Goal: Information Seeking & Learning: Check status

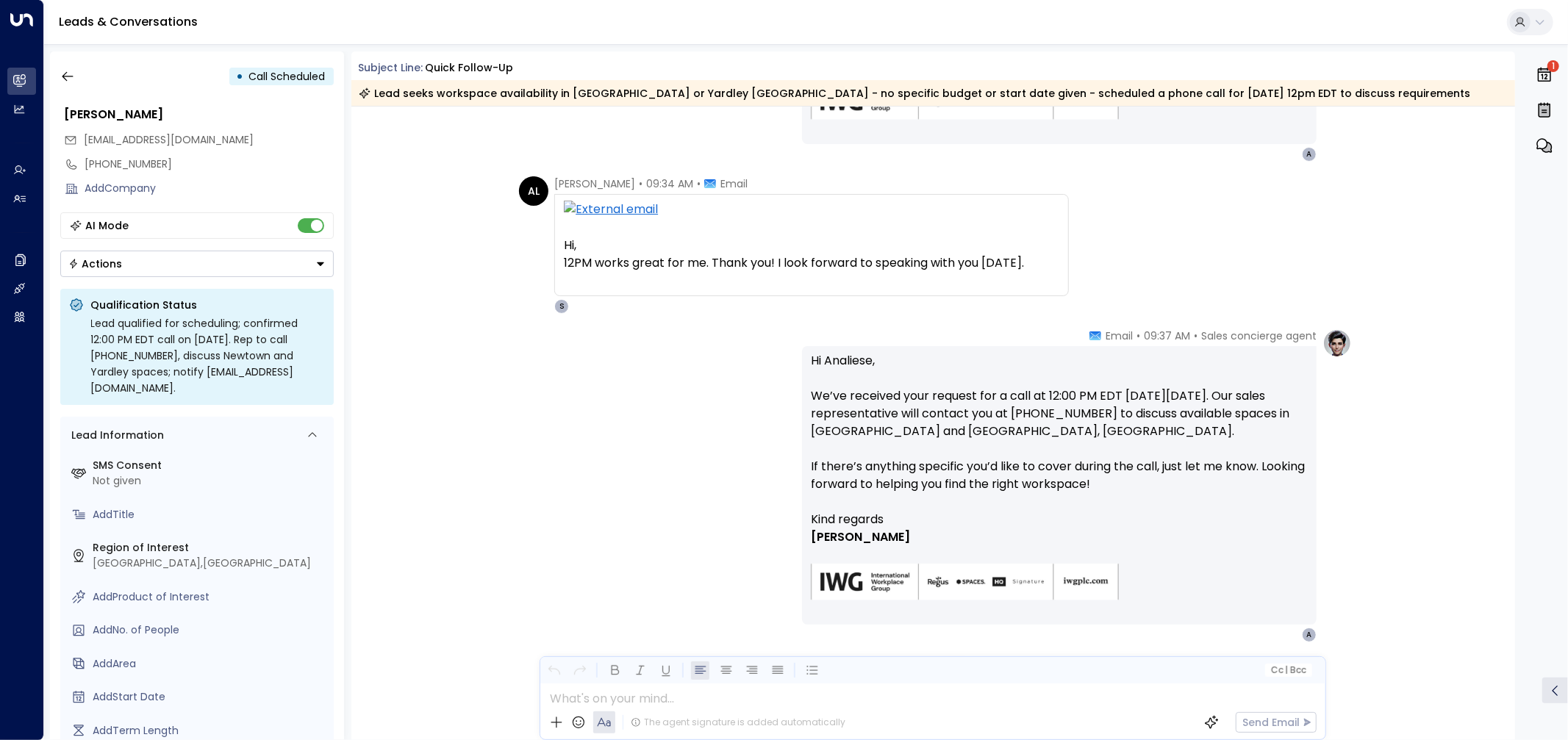
scroll to position [1147, 0]
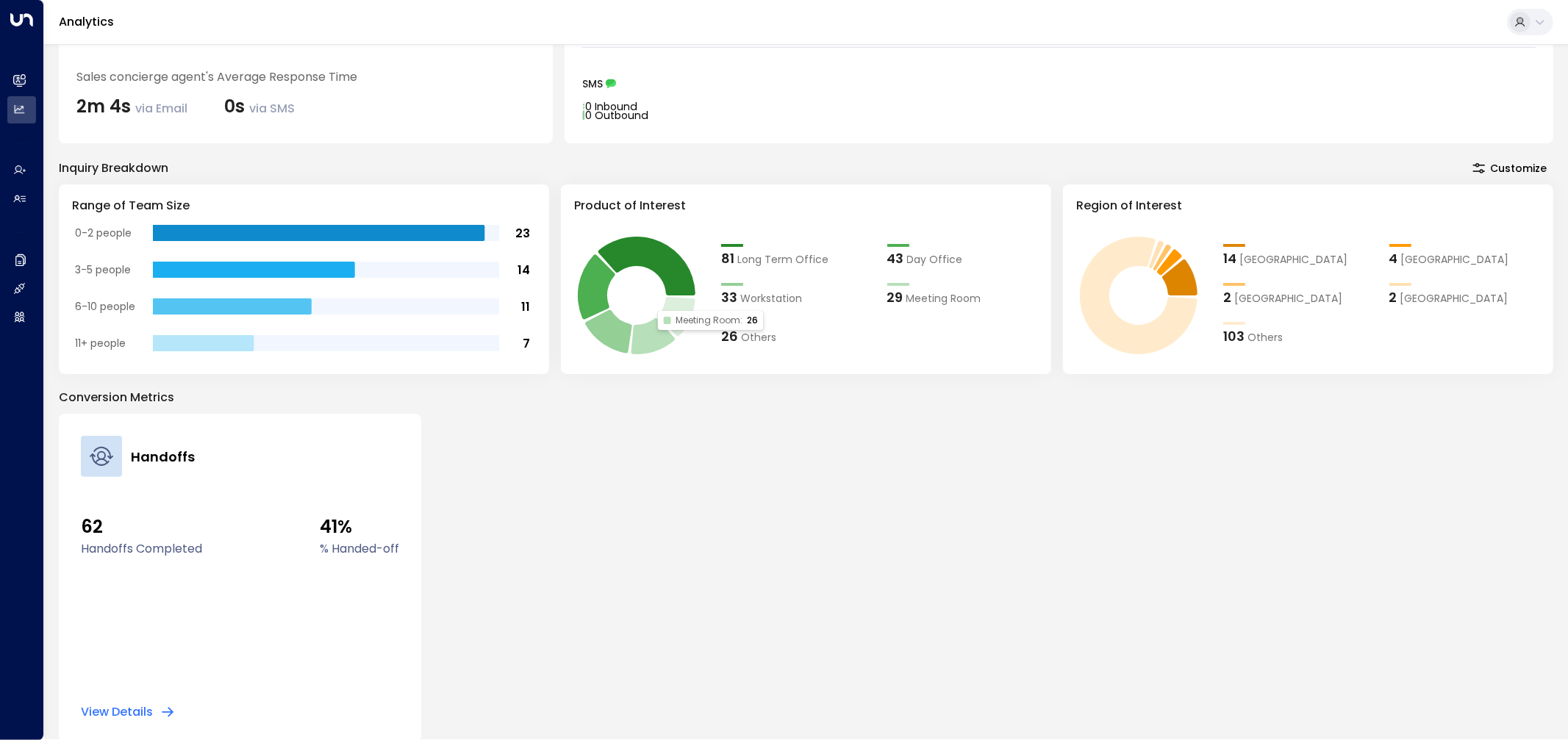
scroll to position [193, 0]
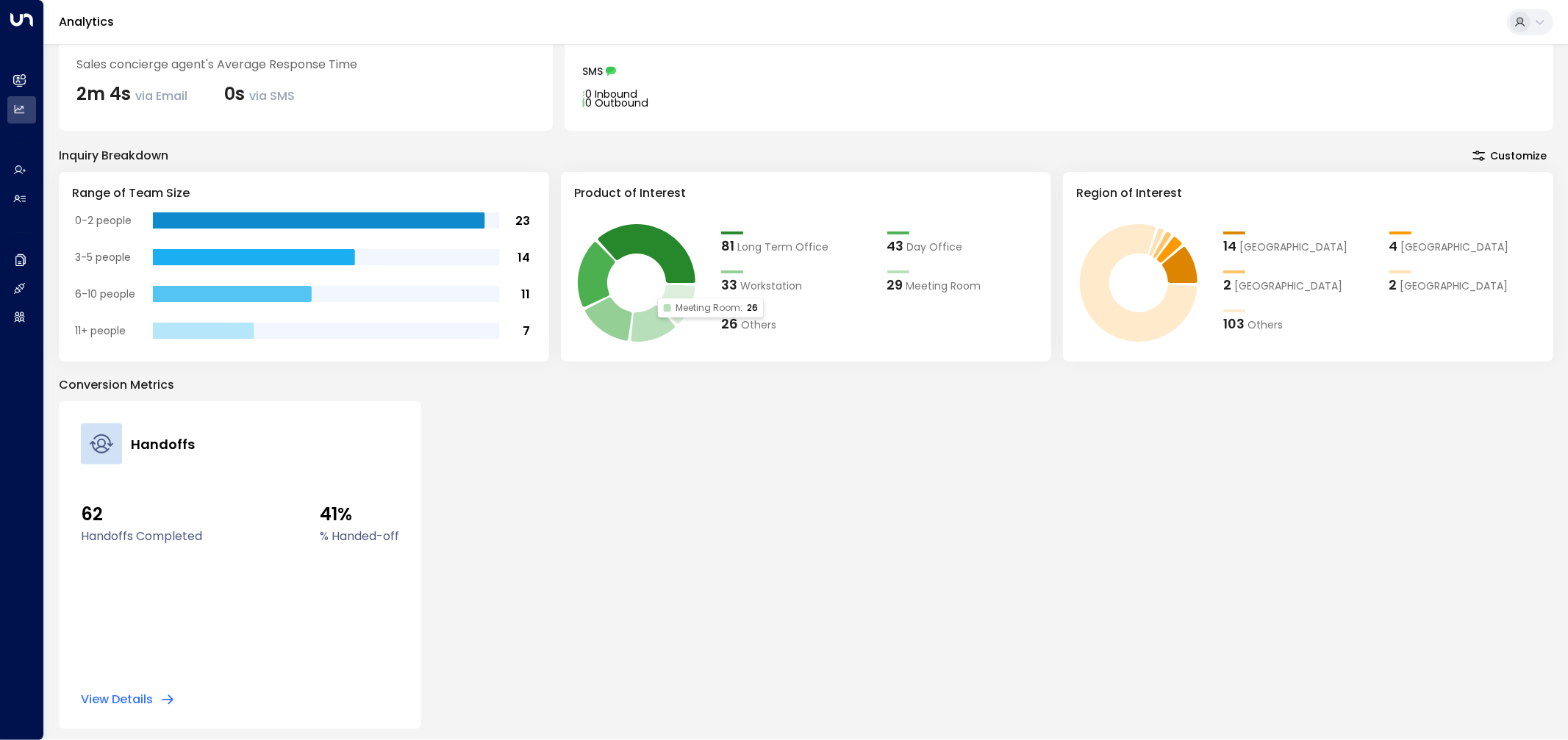
click at [1176, 555] on div "Handoffs 62 Handoffs Completed 41% % Handed-off View Details" at bounding box center [805, 565] width 1495 height 328
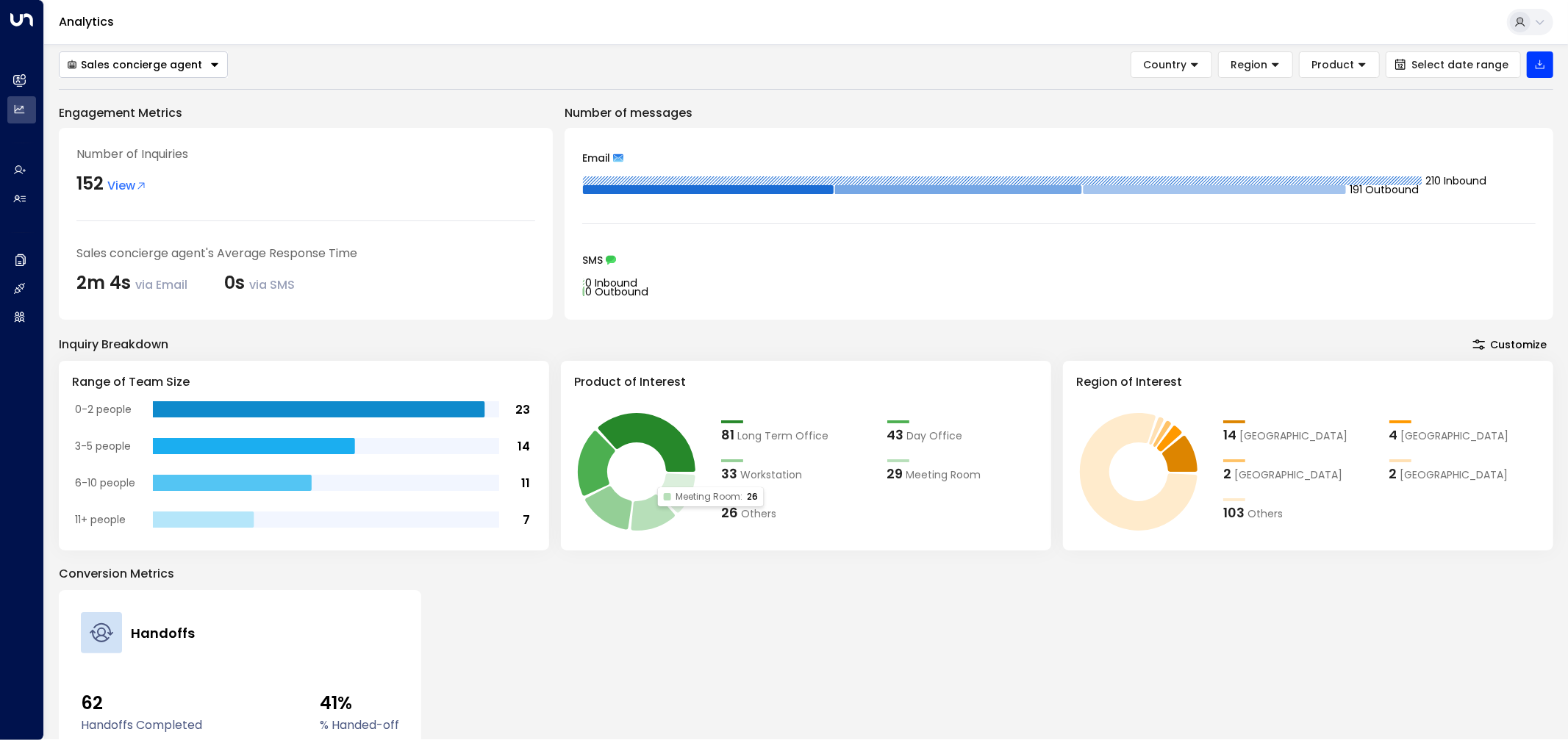
scroll to position [0, 0]
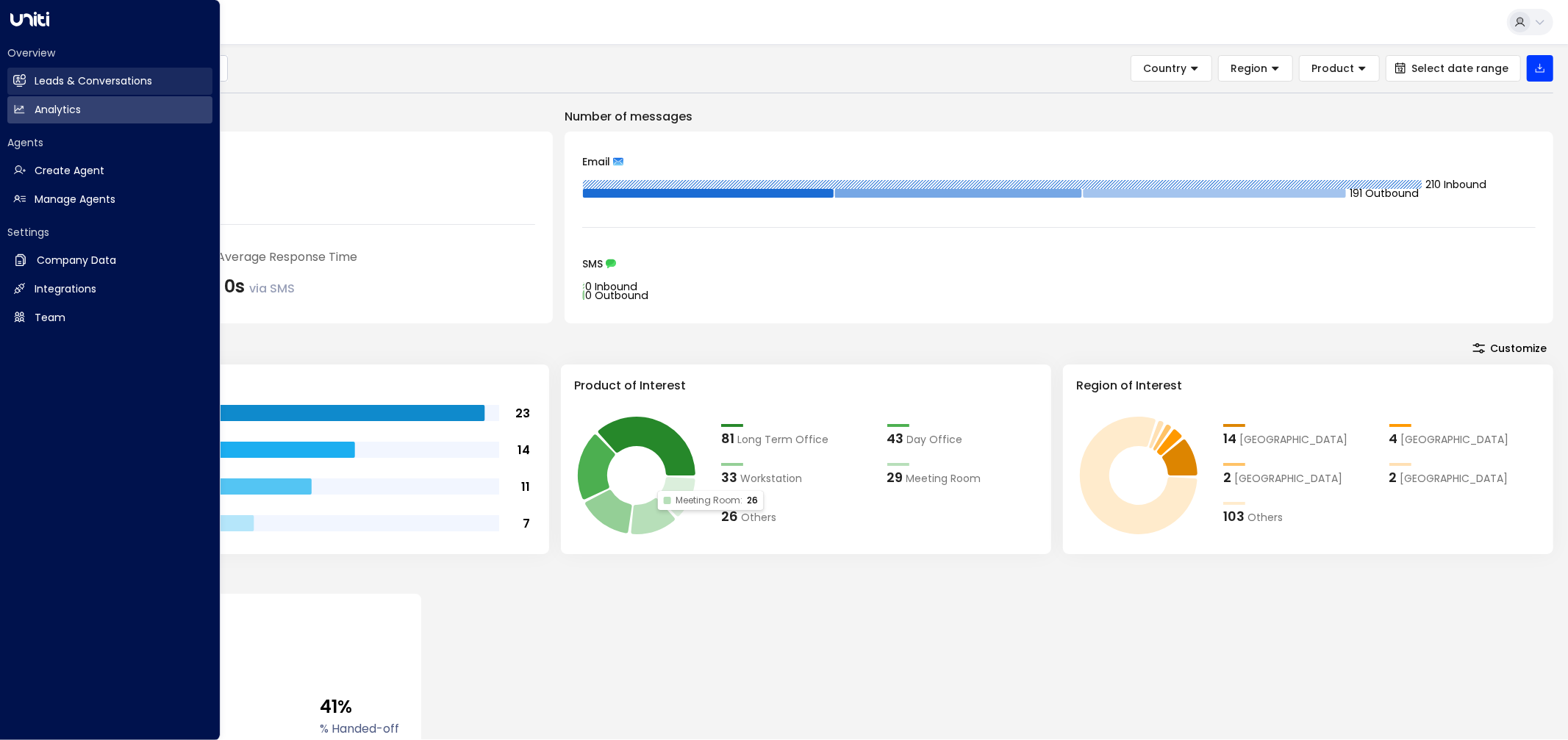
click at [26, 81] on link "Leads & Conversations Leads & Conversations" at bounding box center [110, 81] width 205 height 27
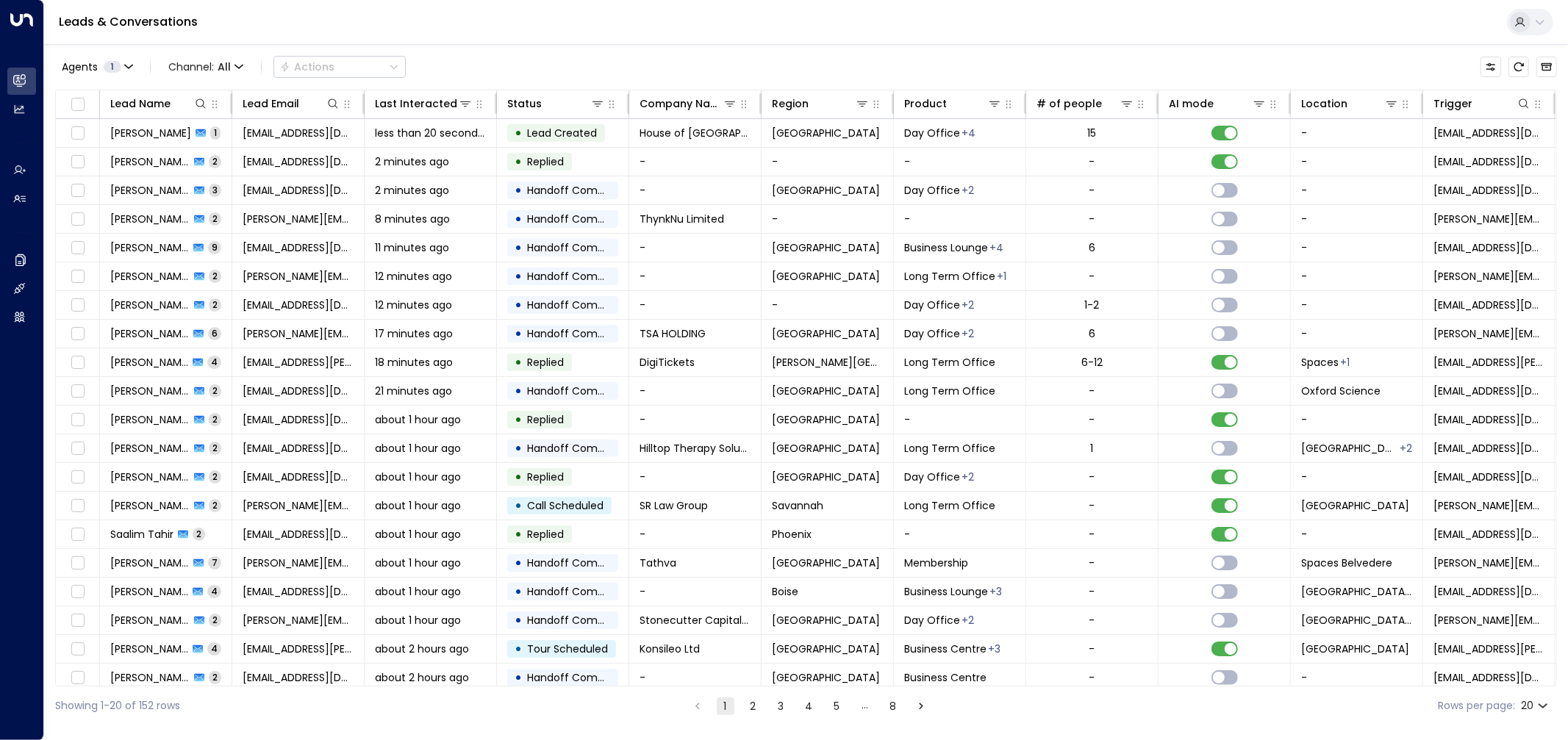
click at [653, 72] on div "Agents 1 Channel: All Actions" at bounding box center [806, 66] width 1502 height 30
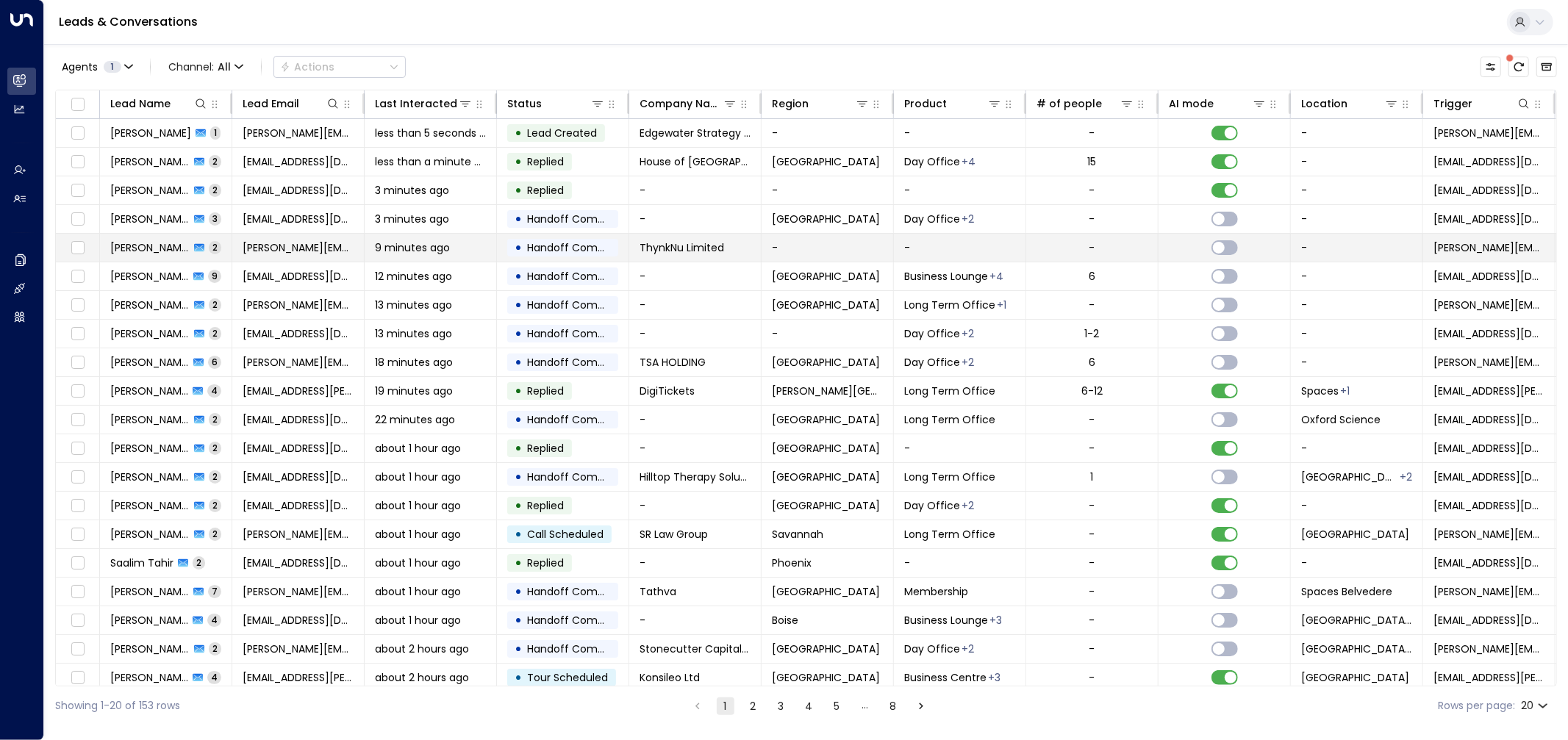
click at [553, 258] on td "• Handoff Completed" at bounding box center [562, 248] width 133 height 28
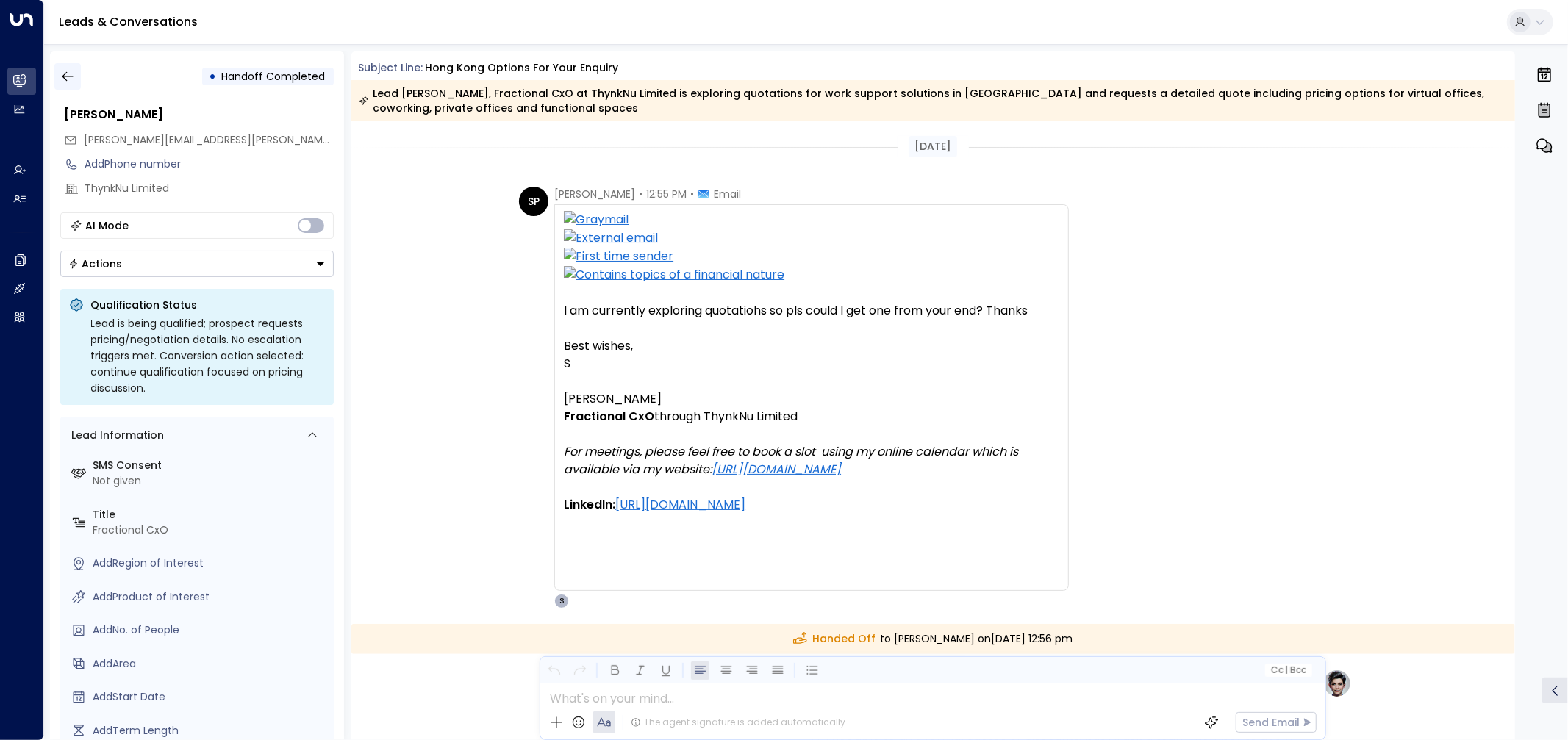
click at [70, 74] on icon "button" at bounding box center [68, 77] width 15 height 15
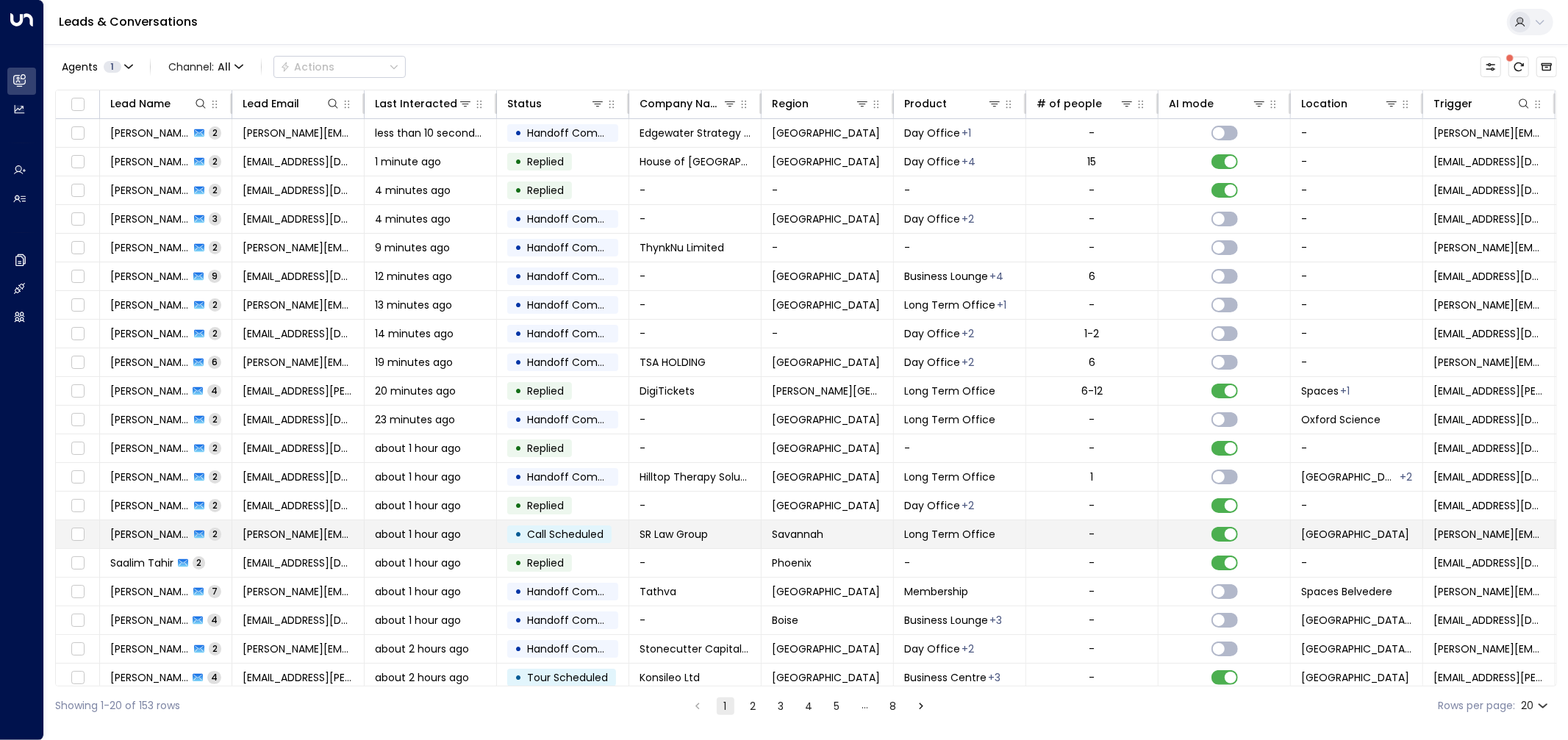
scroll to position [11, 0]
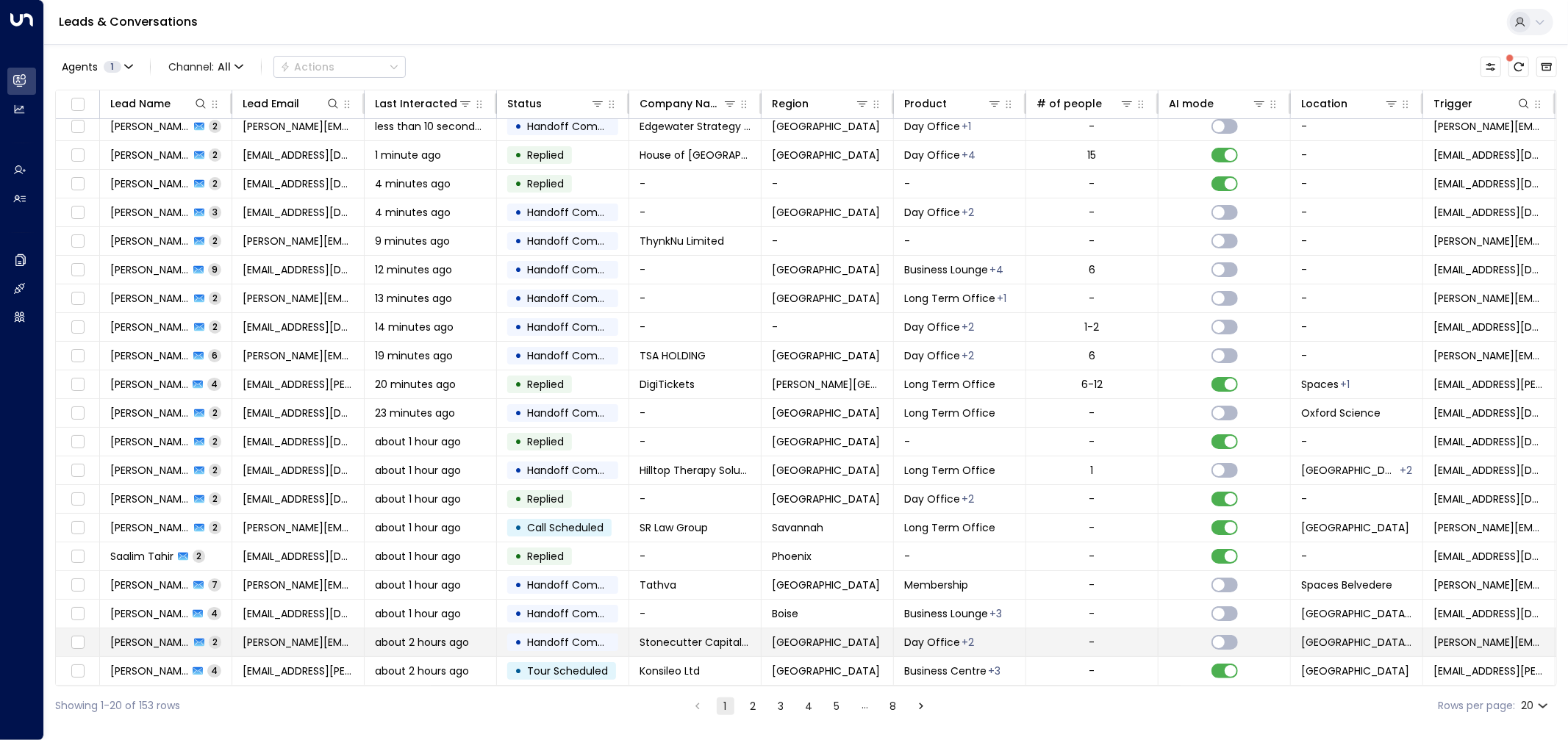
click at [572, 635] on span "Handoff Completed" at bounding box center [579, 642] width 104 height 15
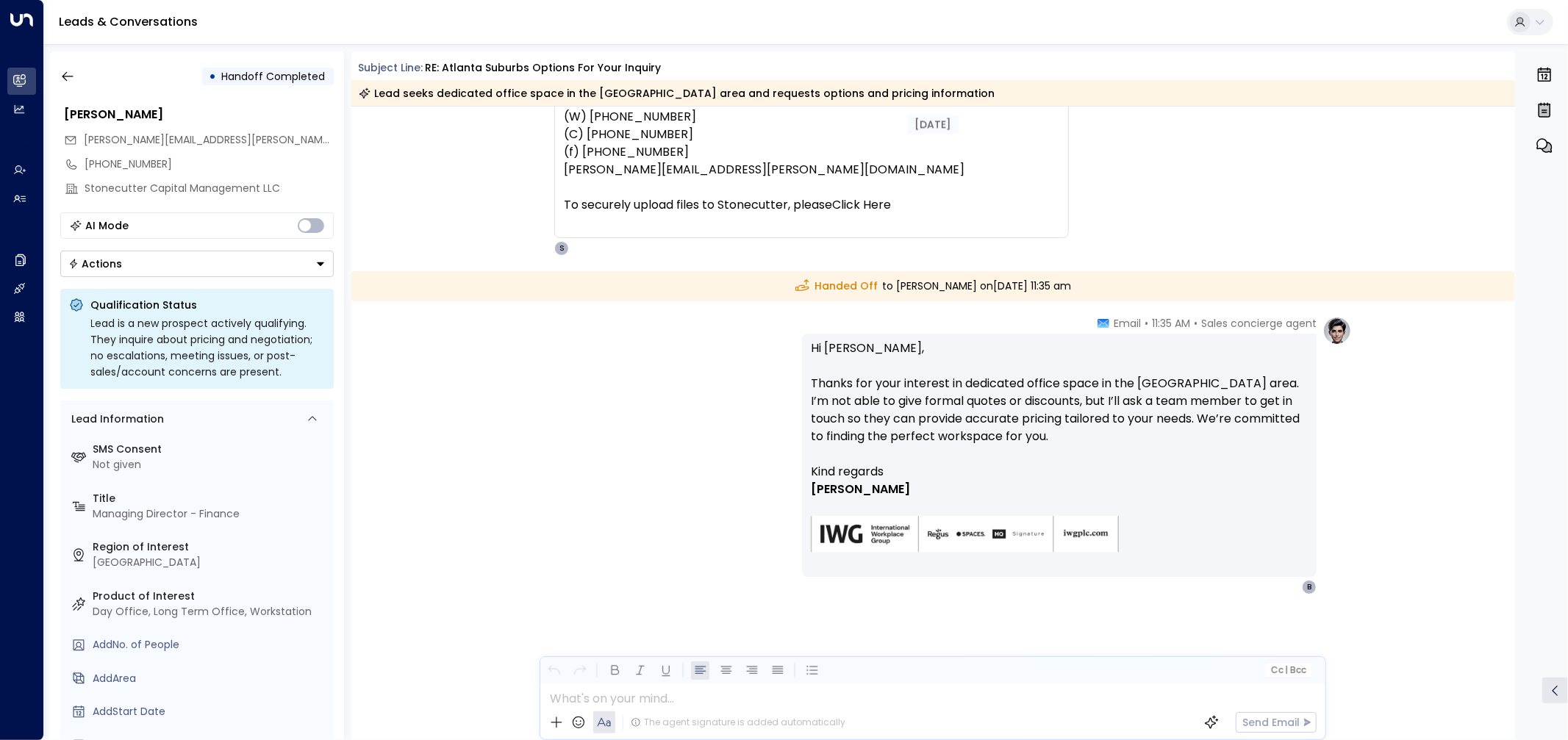
scroll to position [303, 0]
click at [67, 67] on button "button" at bounding box center [68, 77] width 26 height 26
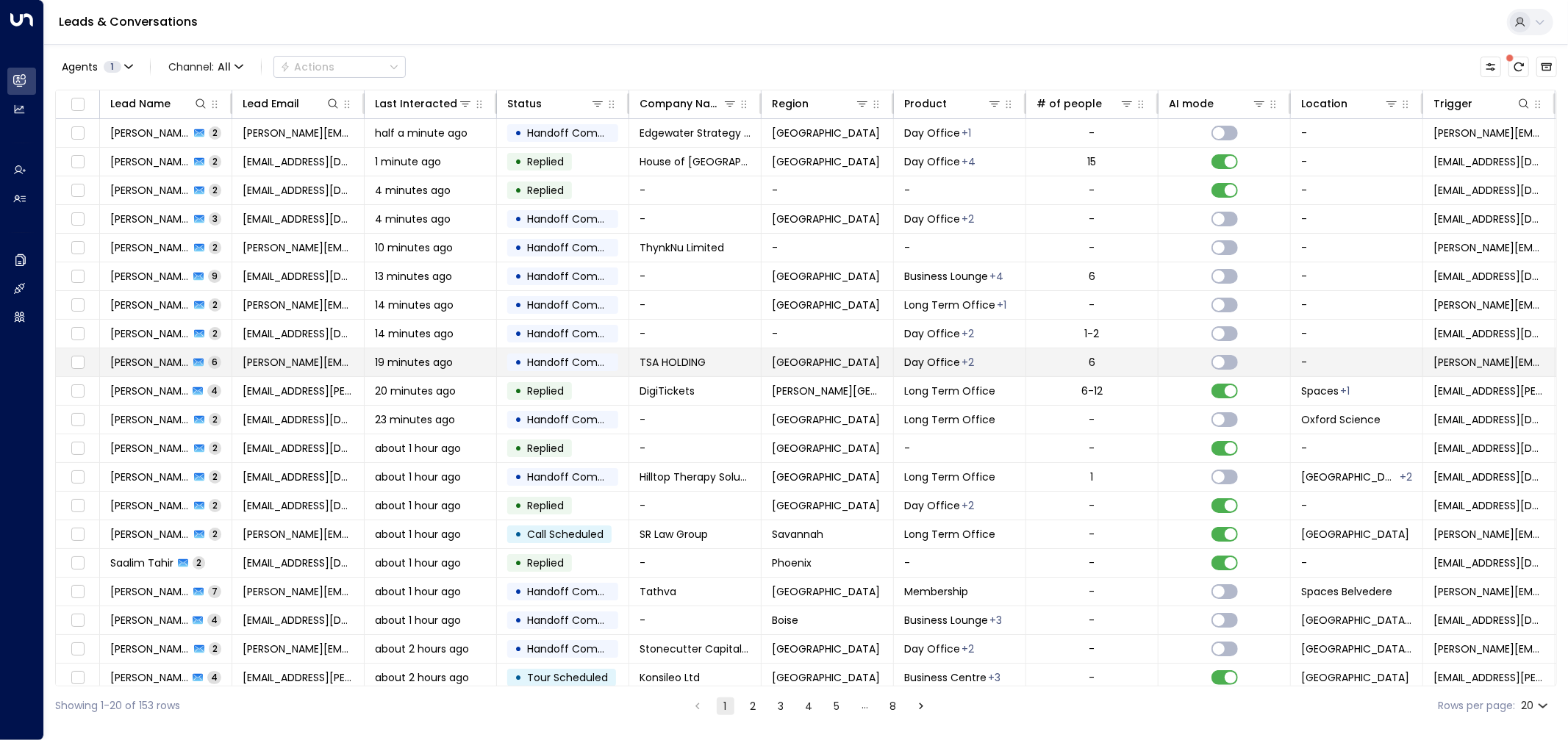
click at [557, 357] on span "Handoff Completed" at bounding box center [579, 362] width 104 height 15
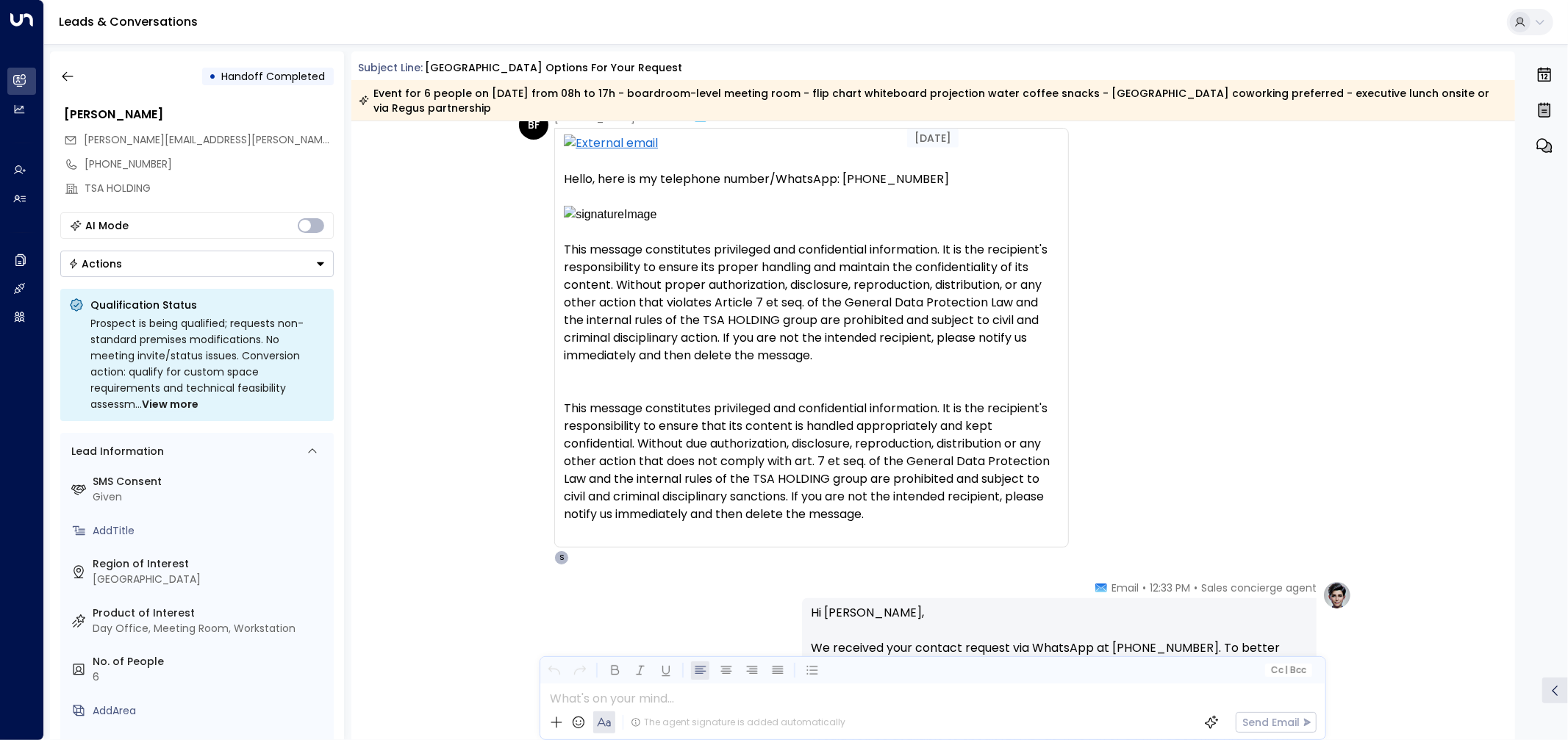
scroll to position [1875, 0]
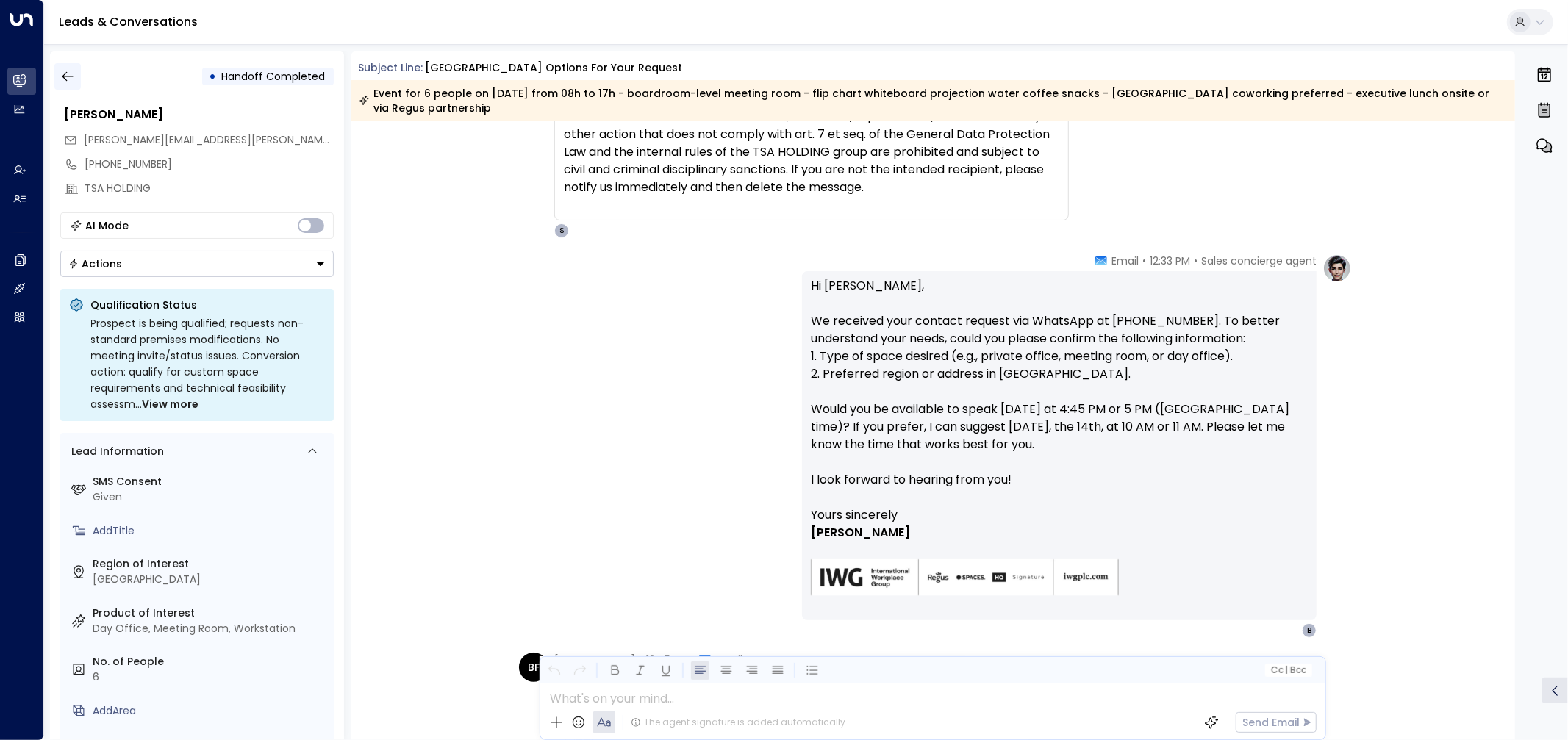
click at [66, 71] on icon "button" at bounding box center [68, 77] width 15 height 15
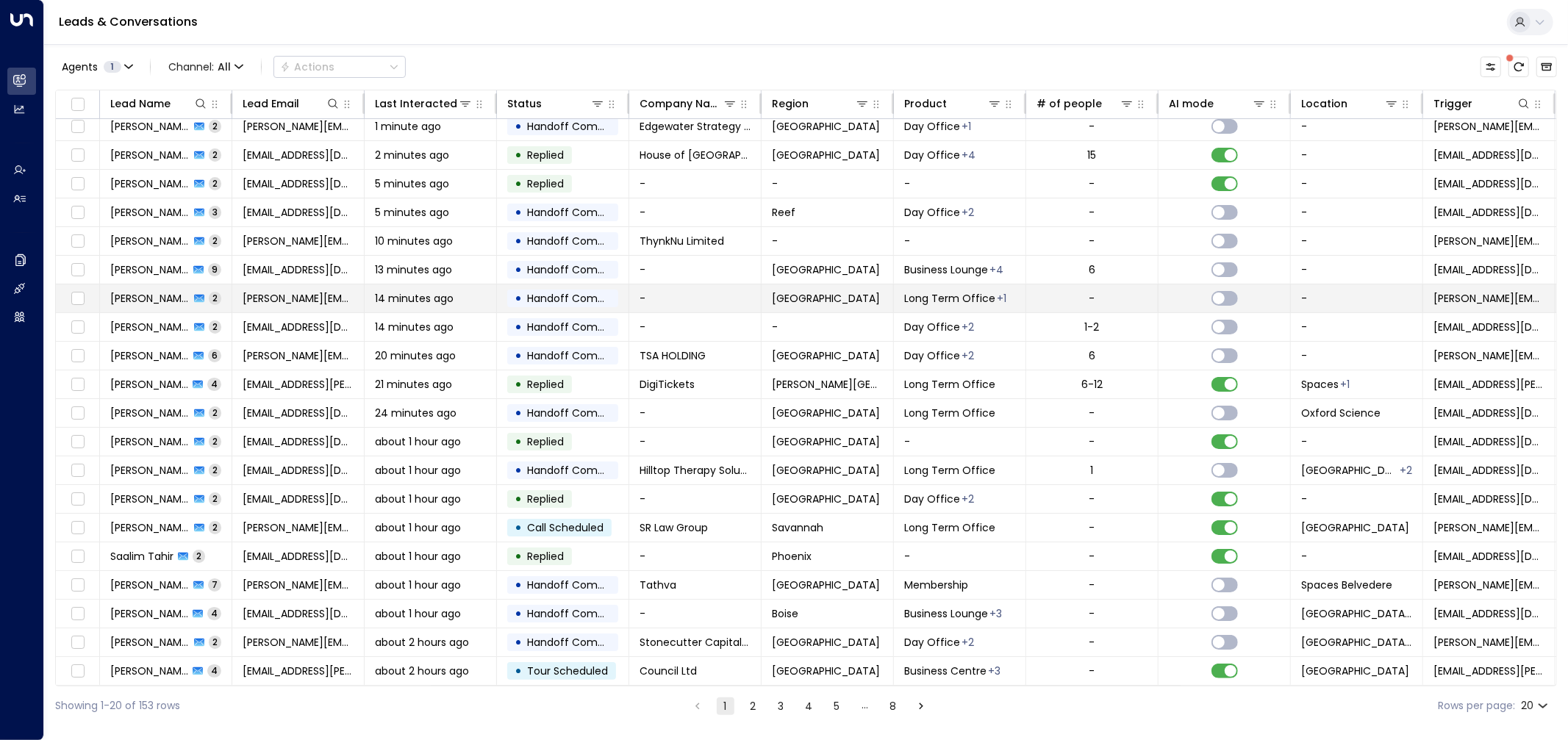
scroll to position [11, 0]
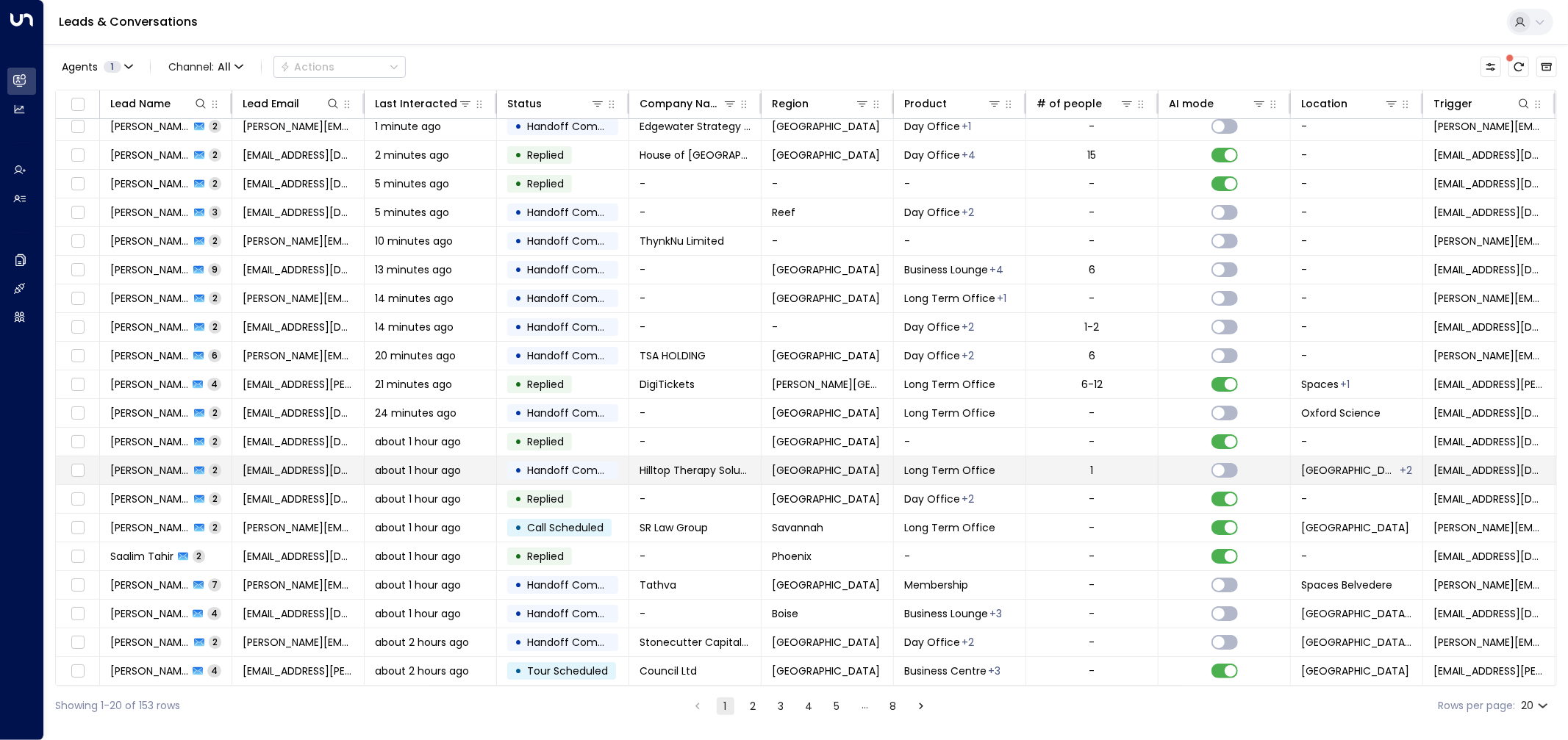
click at [589, 465] on font "Handoff Completed" at bounding box center [579, 470] width 104 height 15
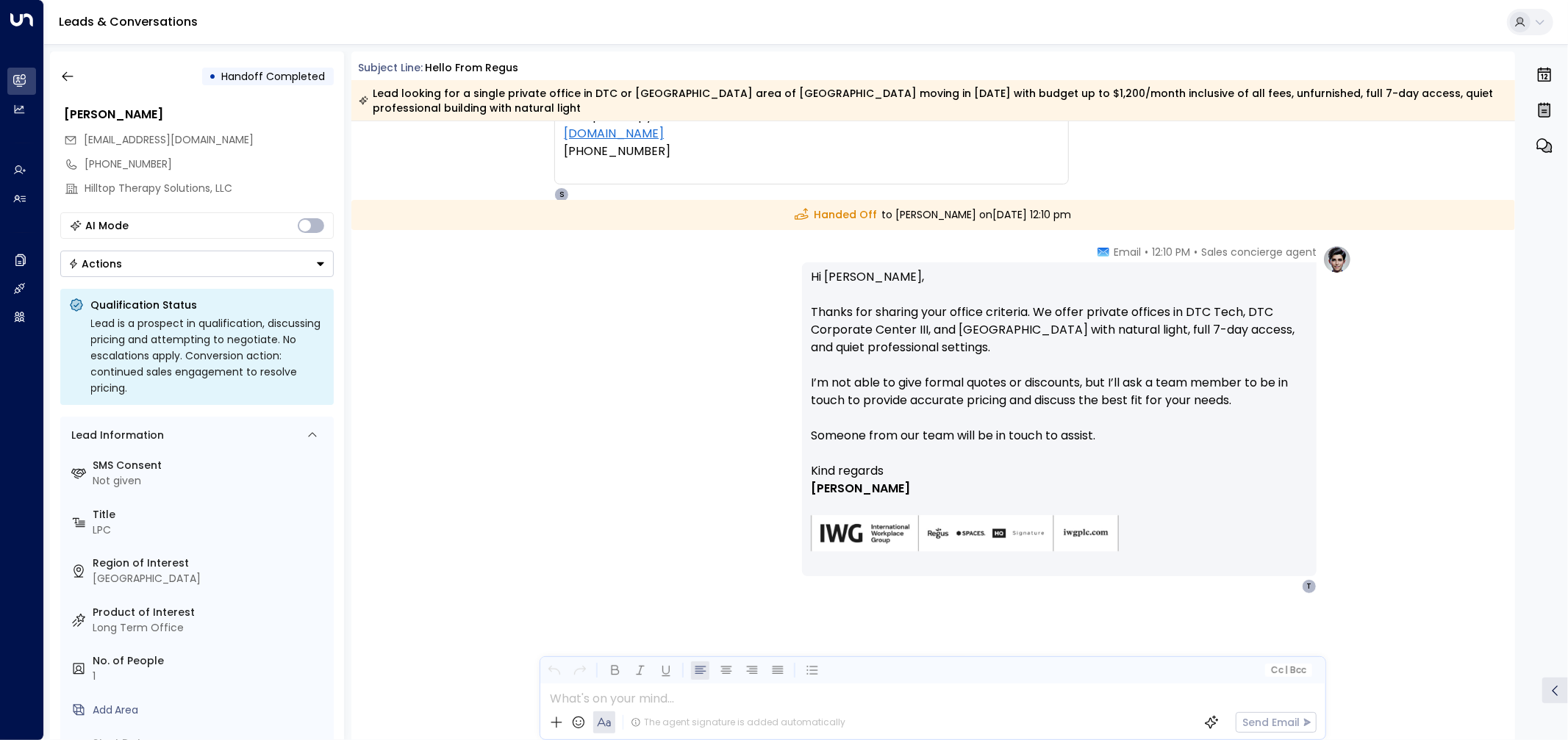
scroll to position [652, 0]
click at [53, 72] on div "• Handoff Completed [PERSON_NAME] [EMAIL_ADDRESS][DOMAIN_NAME] [PHONE_NUMBER] H…" at bounding box center [197, 395] width 294 height 688
click at [66, 77] on icon "button" at bounding box center [67, 77] width 11 height 10
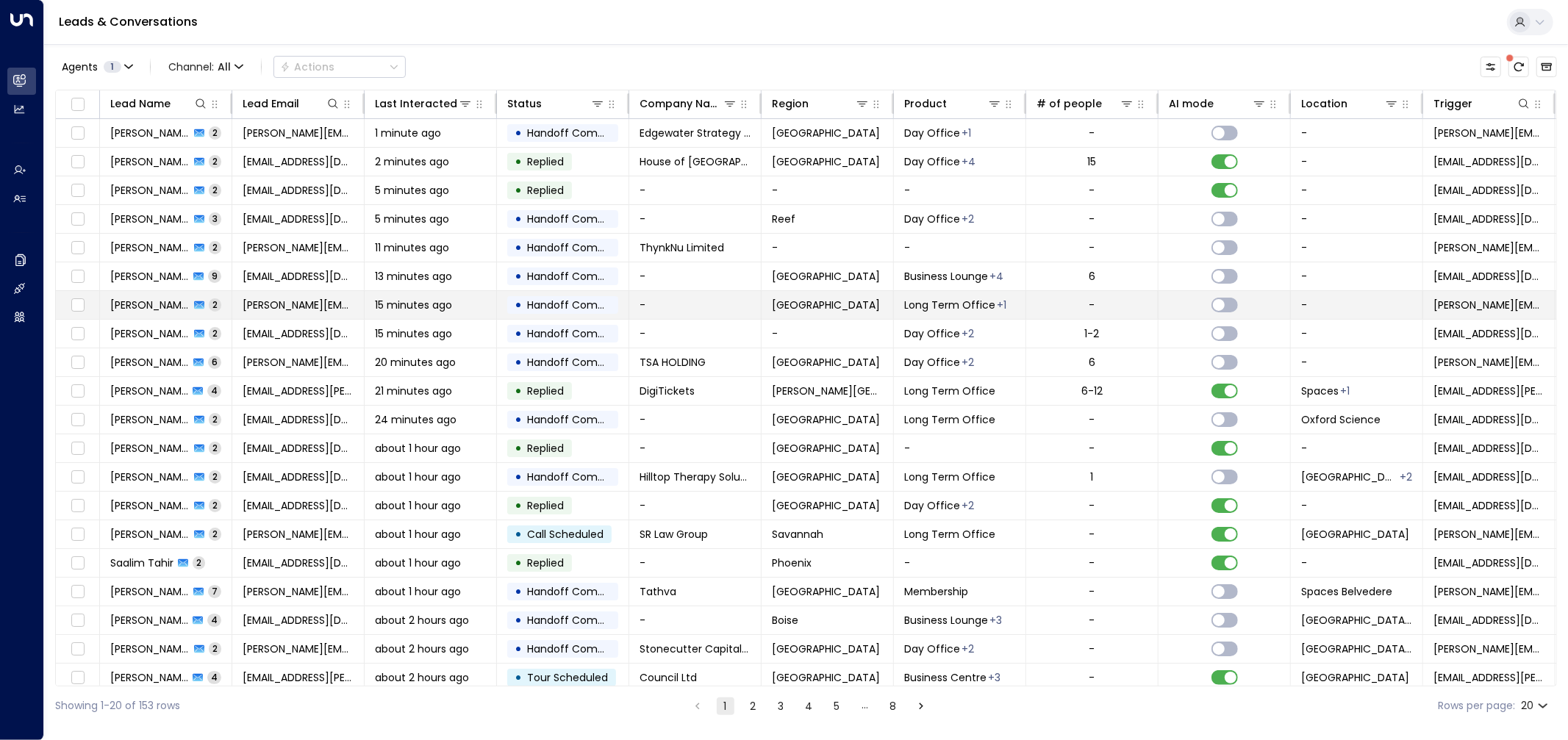
click at [642, 300] on font "-" at bounding box center [642, 305] width 6 height 15
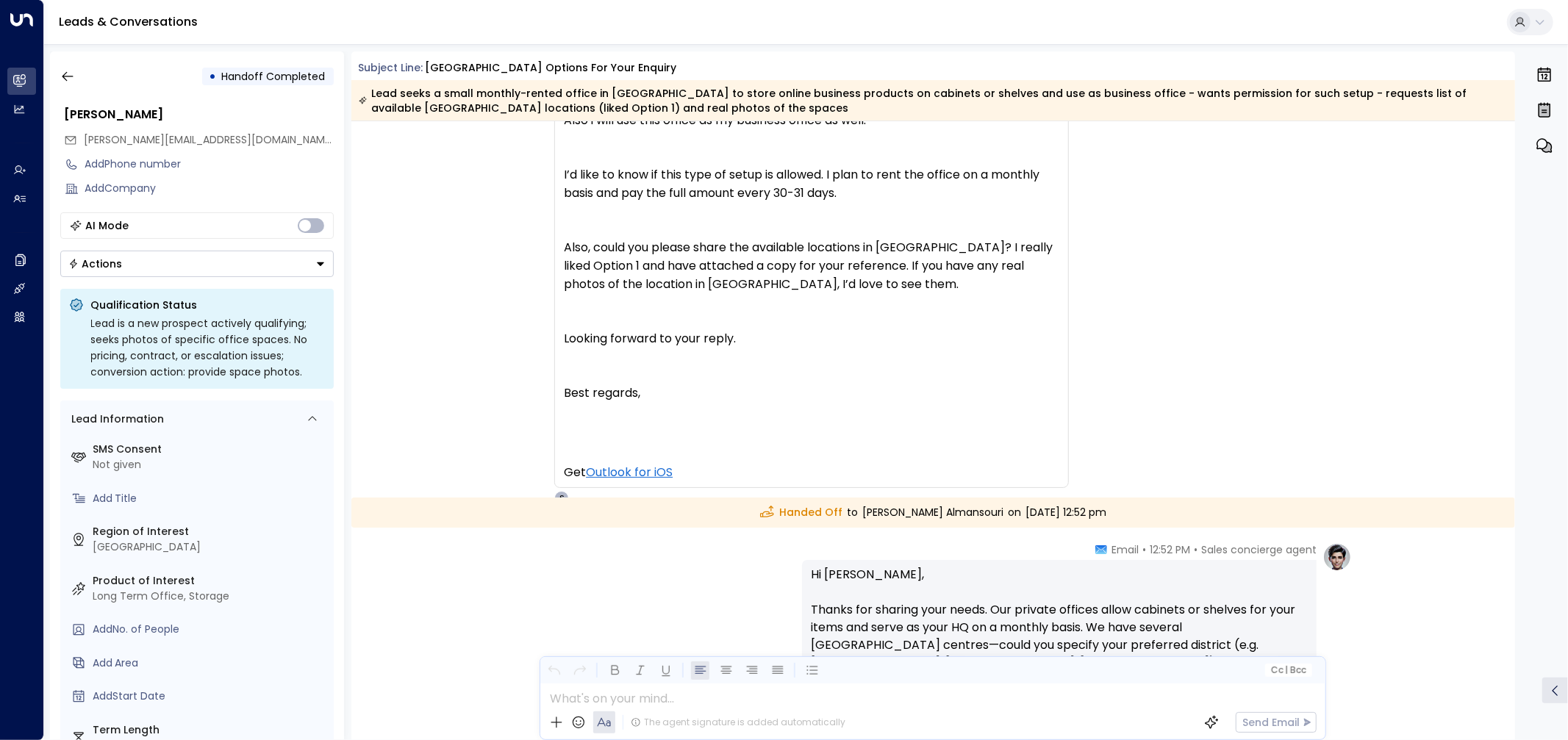
scroll to position [325, 0]
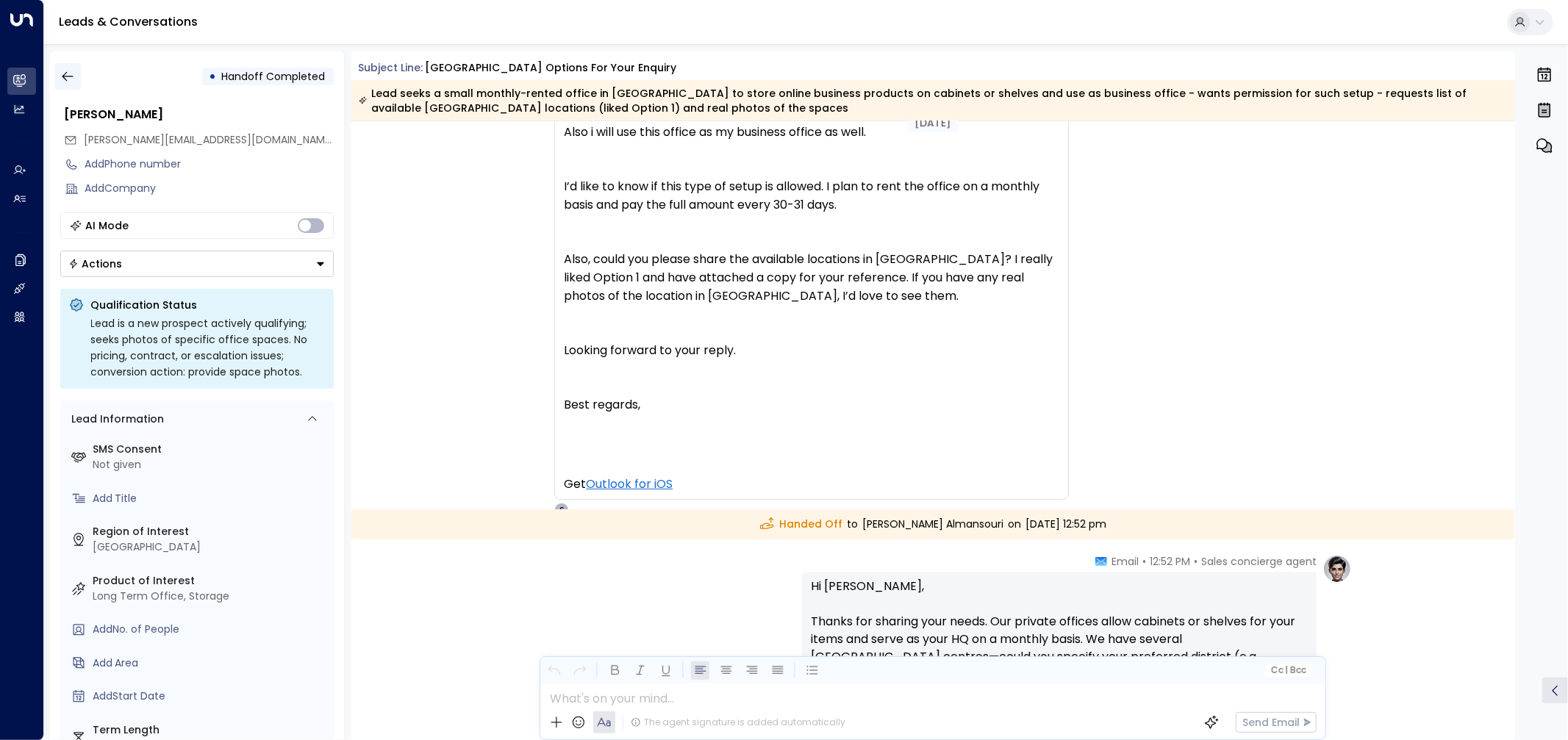
click at [71, 82] on icon "button" at bounding box center [68, 77] width 15 height 15
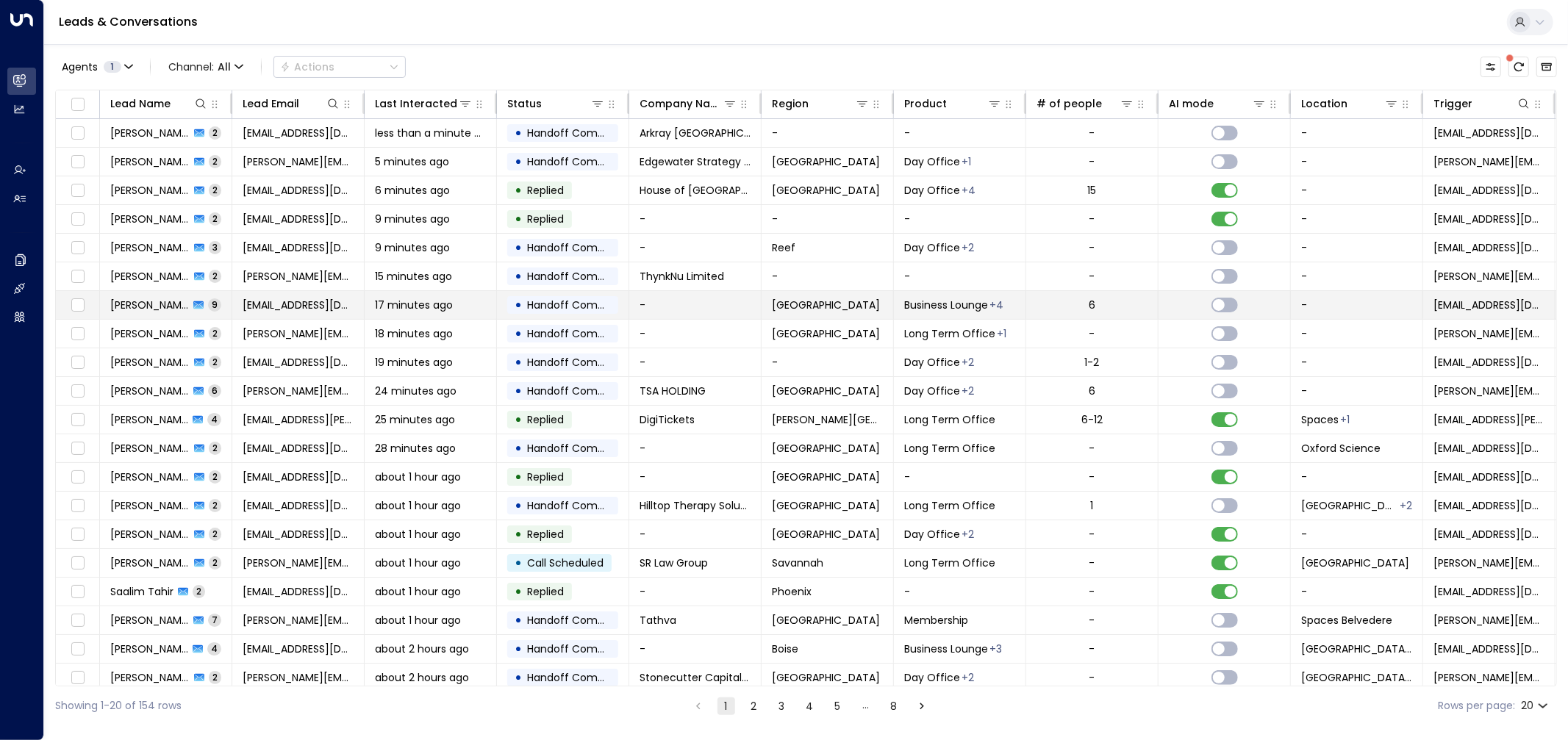
scroll to position [11, 0]
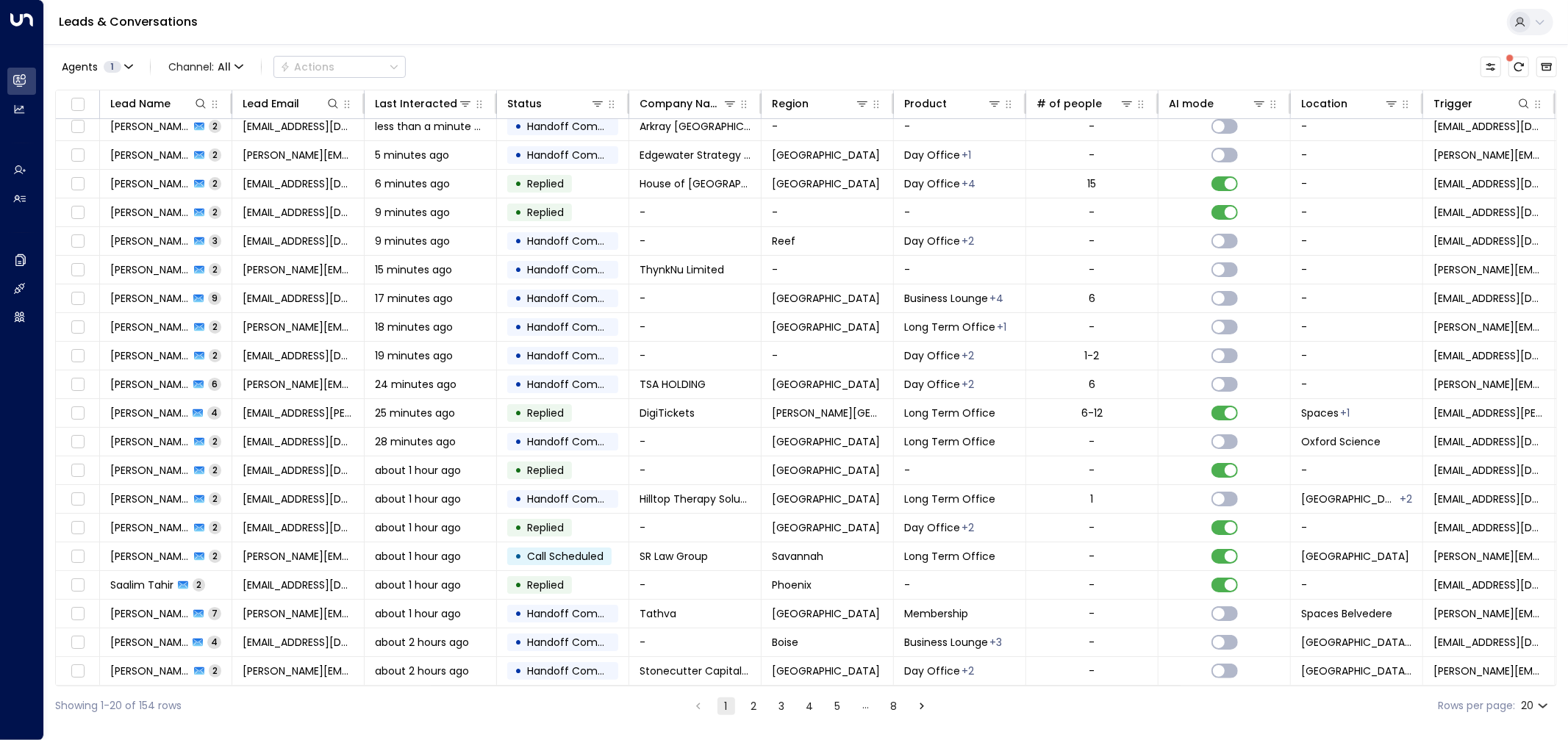
click at [749, 705] on button "2" at bounding box center [754, 705] width 17 height 17
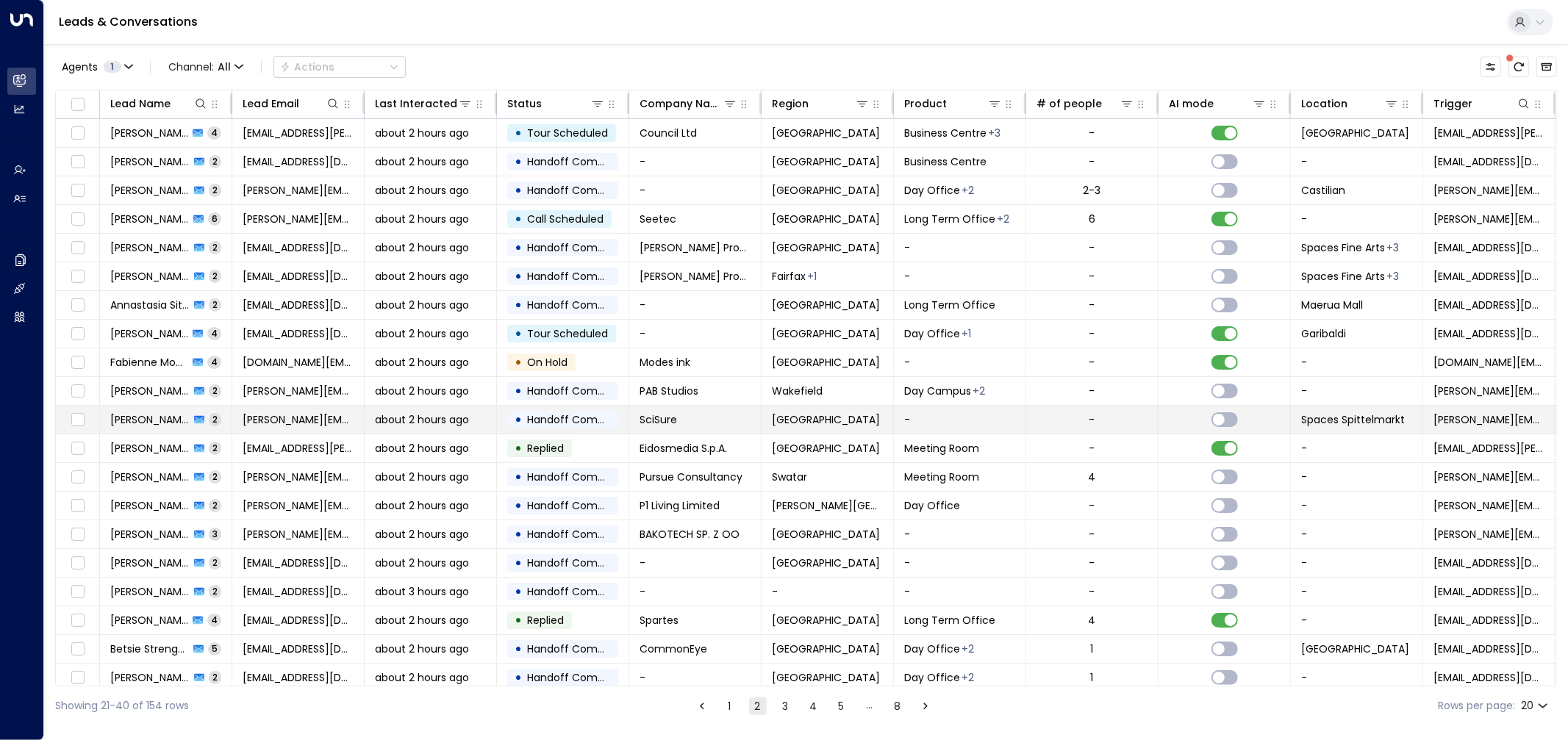
click at [674, 423] on span "SciSure" at bounding box center [659, 420] width 38 height 15
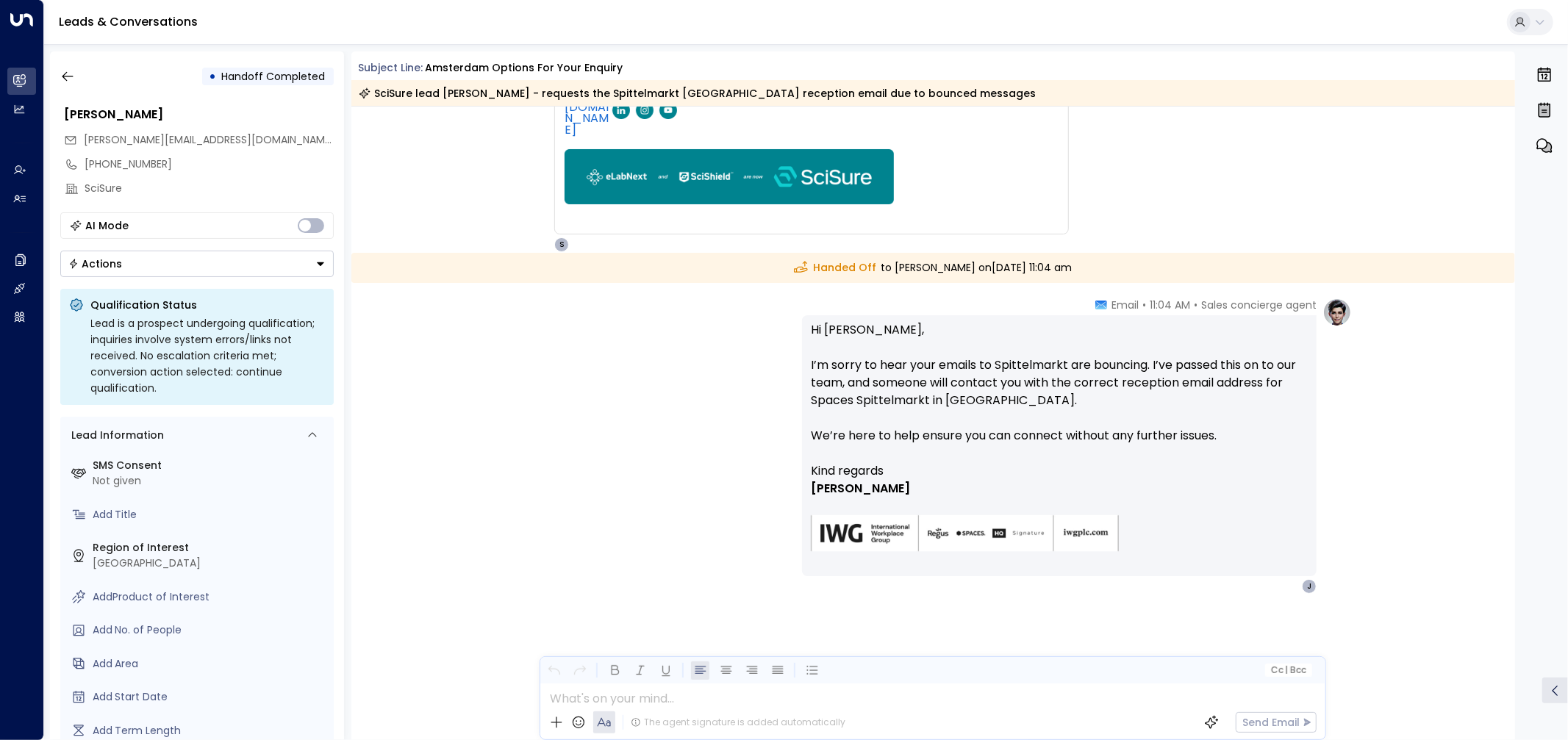
scroll to position [468, 0]
click at [67, 78] on icon "button" at bounding box center [68, 77] width 15 height 15
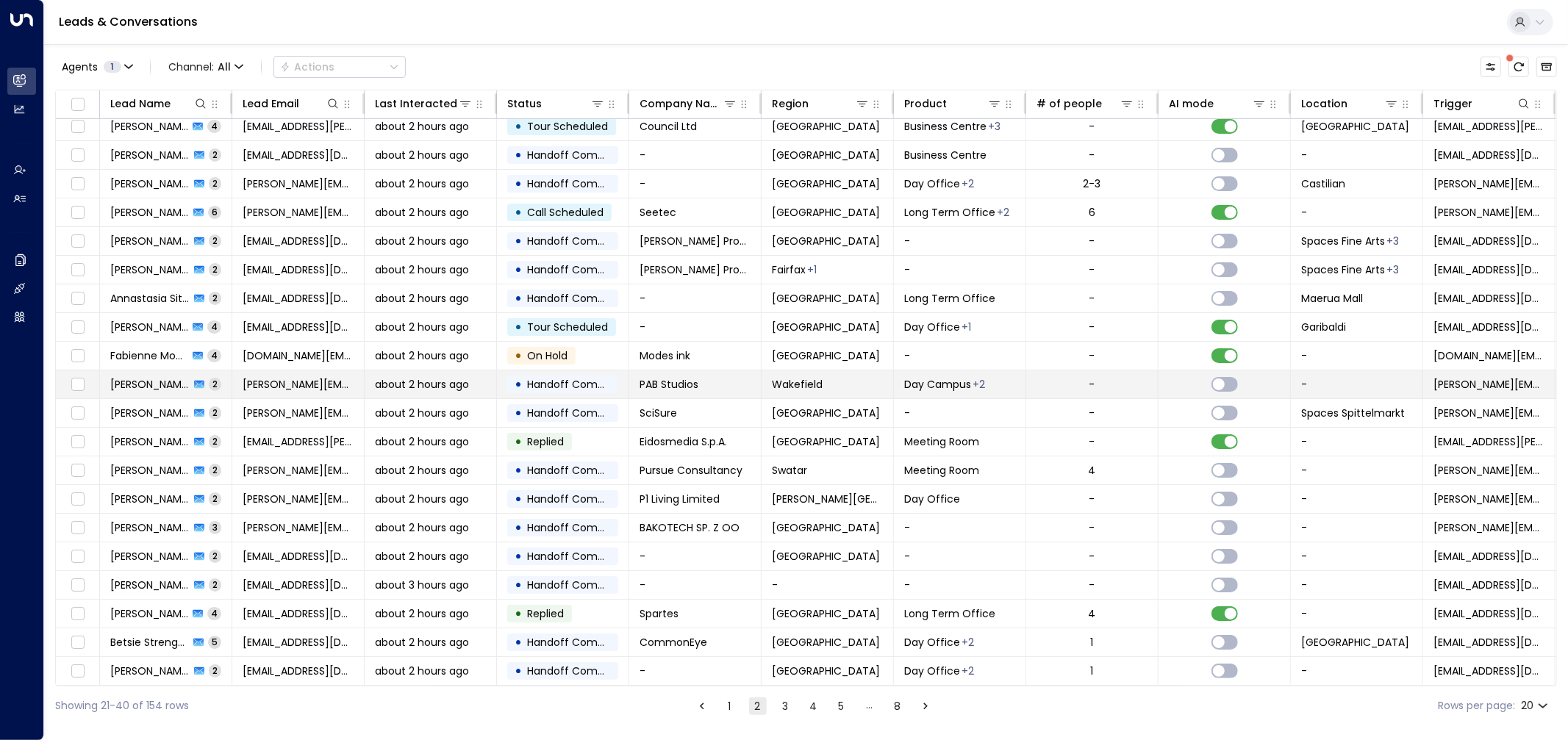
scroll to position [11, 0]
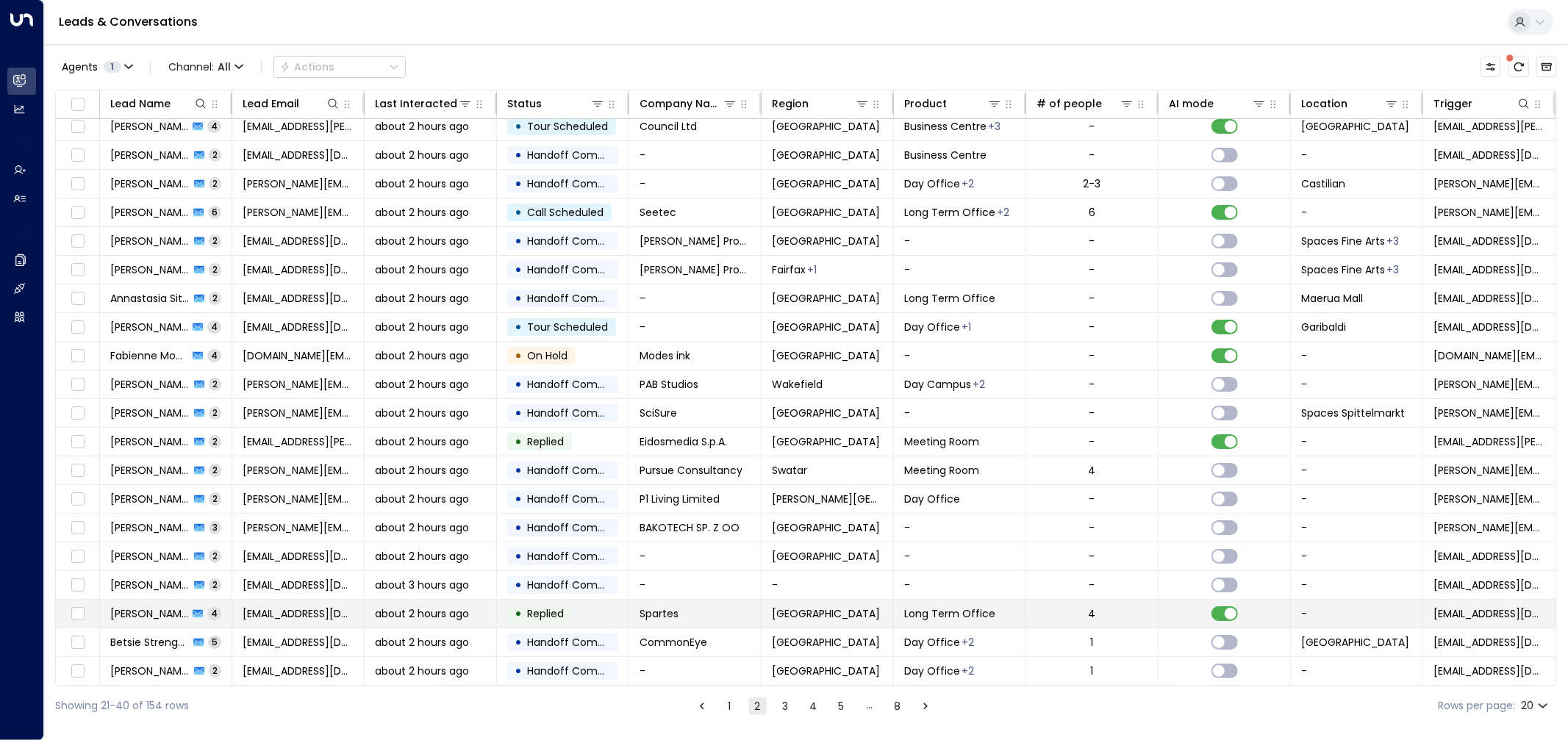
click at [589, 610] on td "• Replied" at bounding box center [562, 613] width 133 height 28
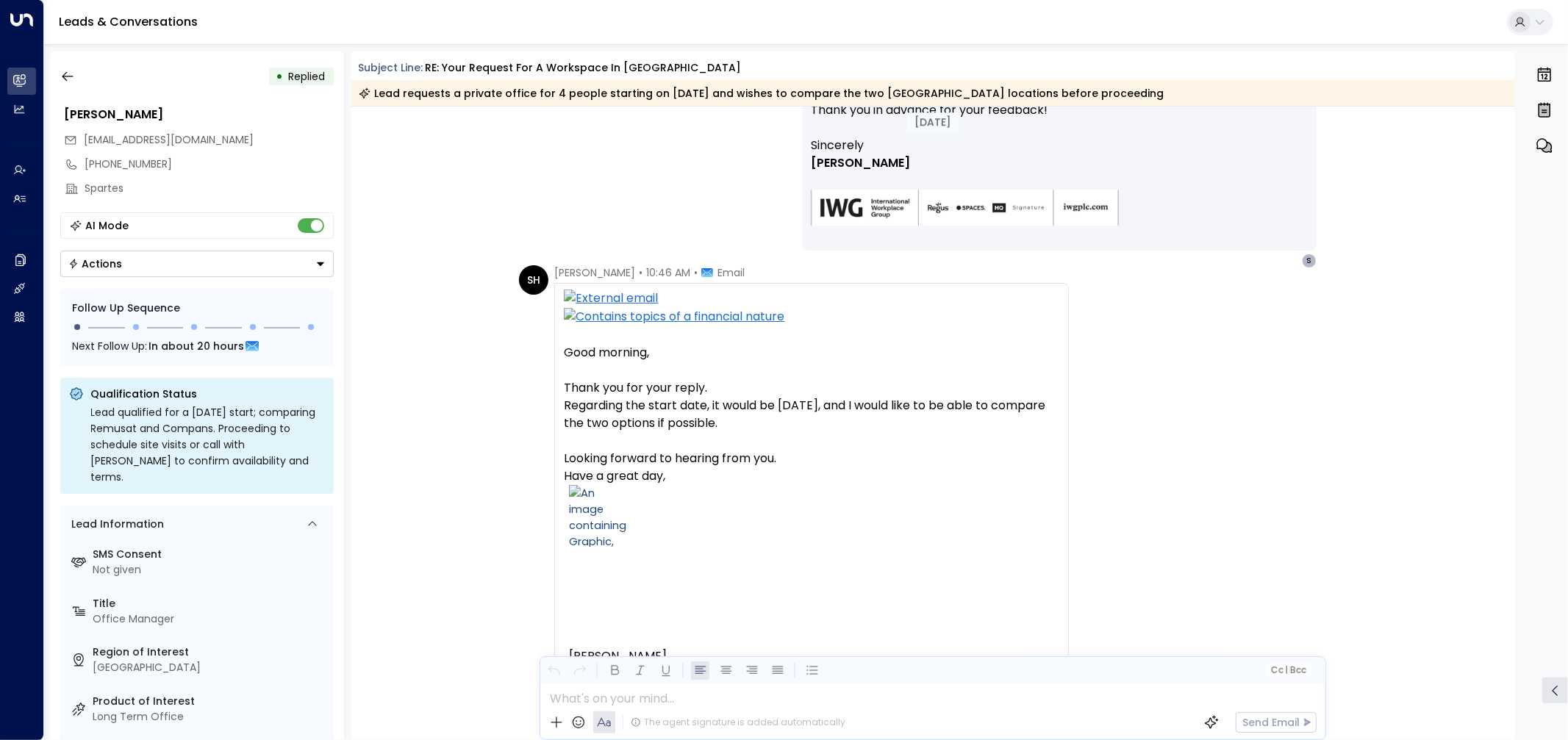
scroll to position [1943, 0]
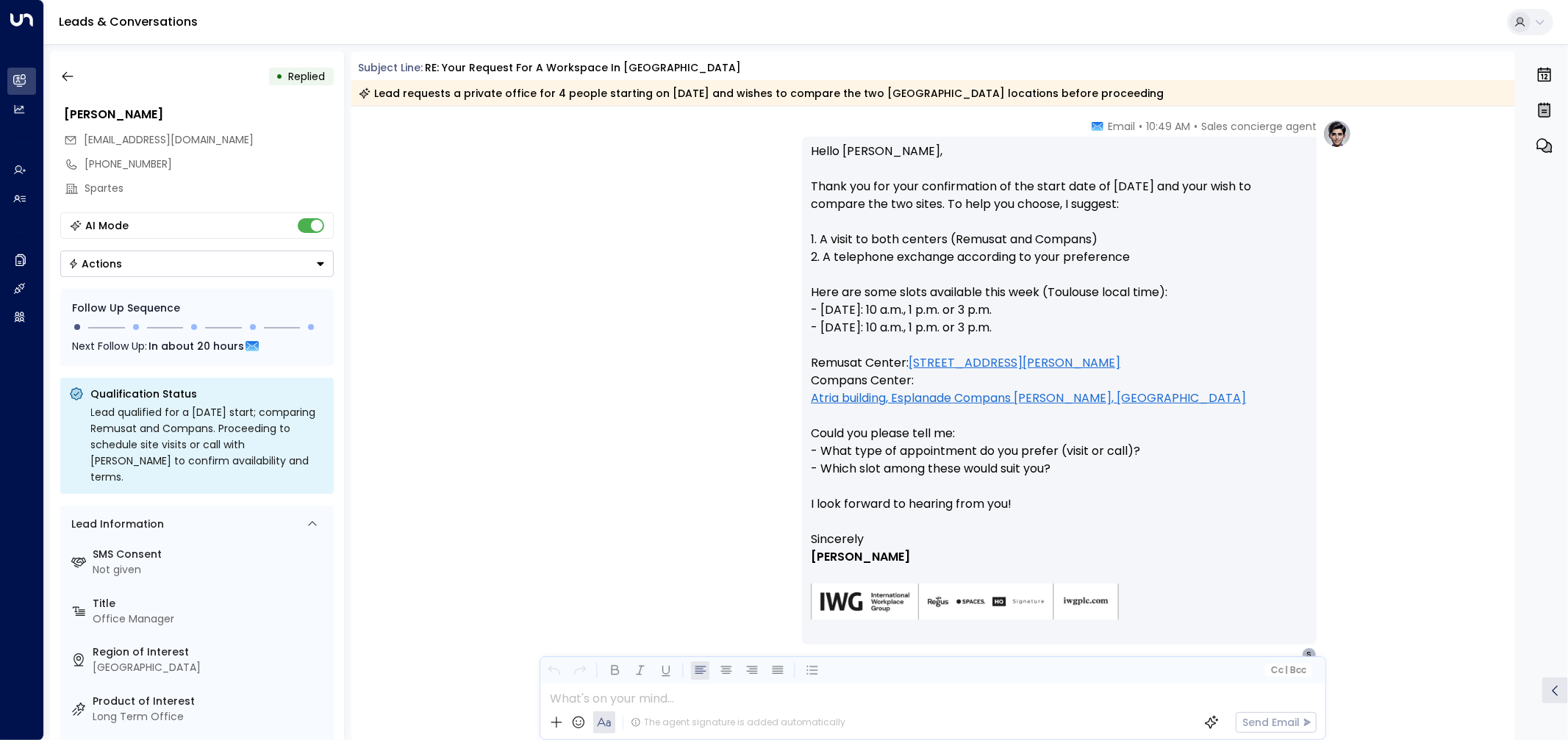
scroll to position [3610, 0]
